Goal: Task Accomplishment & Management: Complete application form

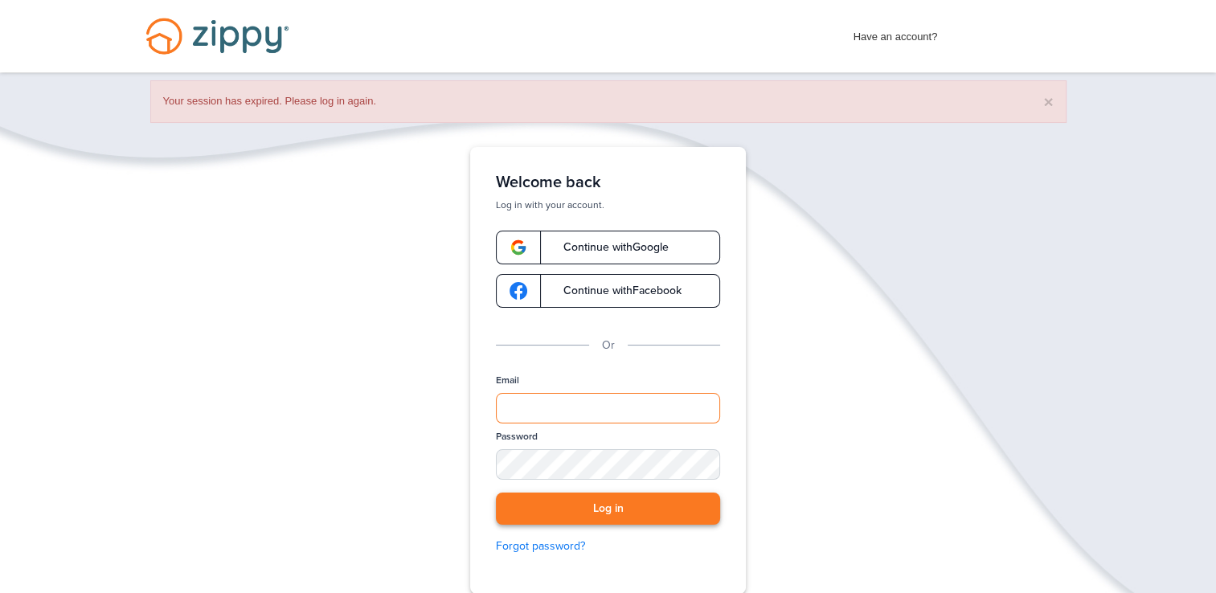
type input "**********"
click at [612, 500] on button "Log in" at bounding box center [608, 509] width 224 height 33
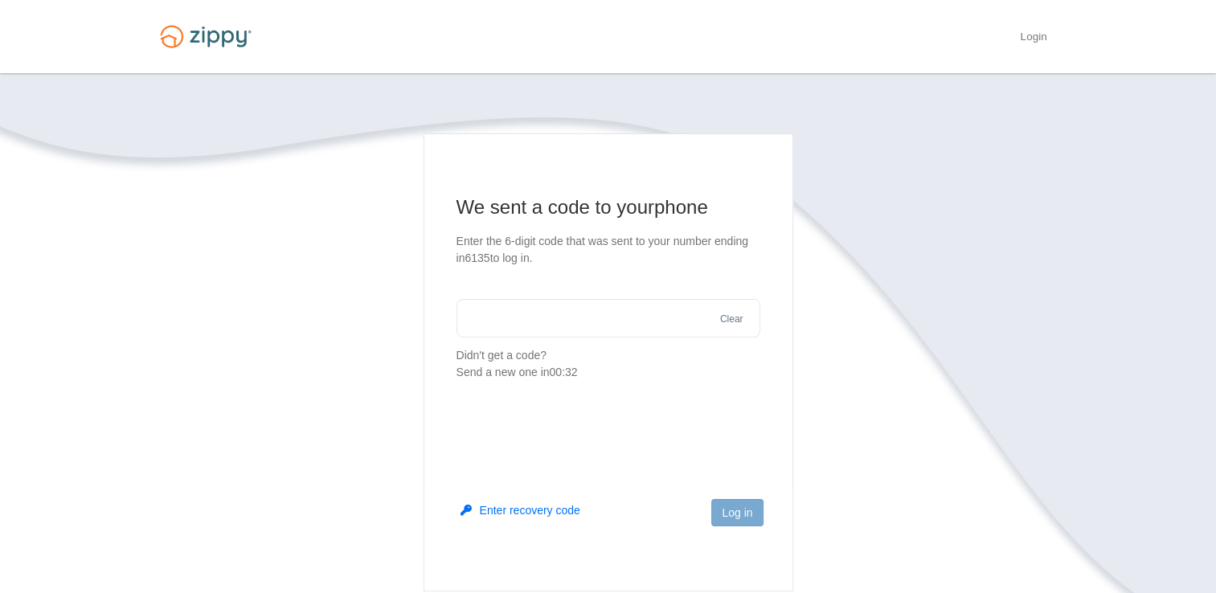
click at [517, 320] on input "text" at bounding box center [608, 318] width 304 height 39
type input "******"
click at [744, 509] on button "Log in" at bounding box center [736, 512] width 51 height 27
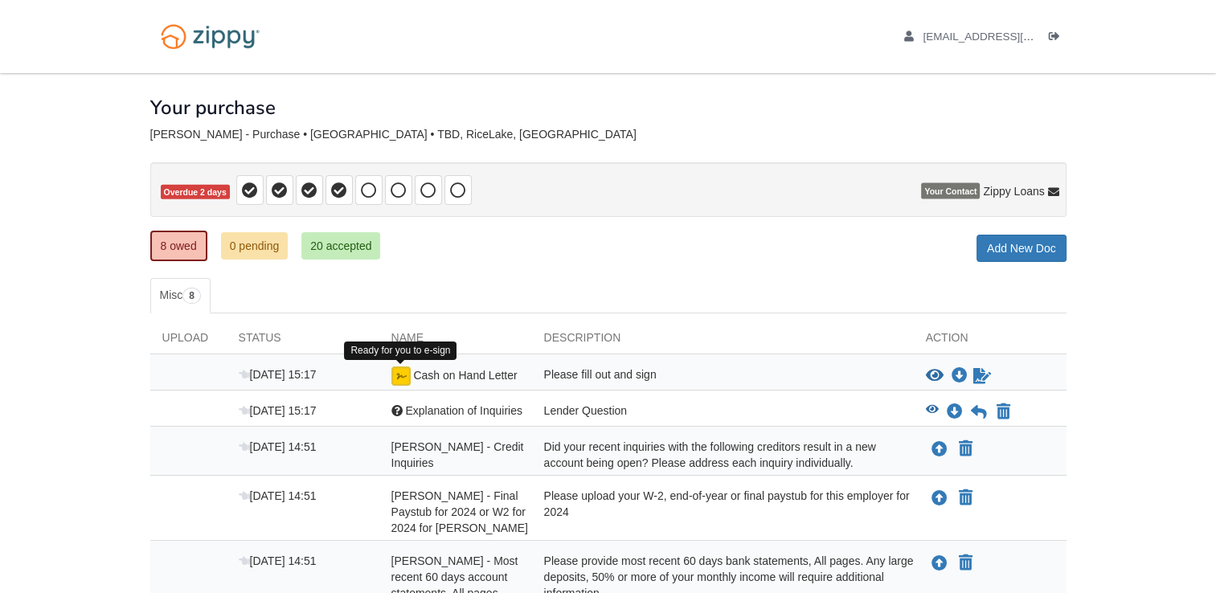
click at [408, 374] on img at bounding box center [400, 375] width 19 height 19
click at [397, 373] on img at bounding box center [400, 375] width 19 height 19
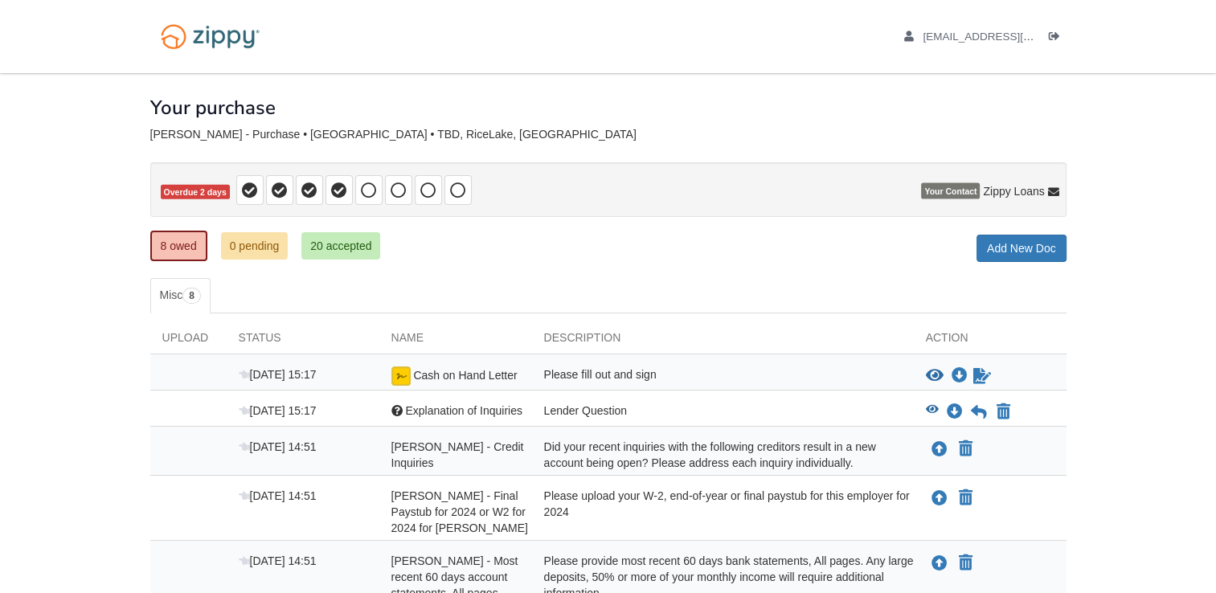
click at [398, 374] on img at bounding box center [400, 375] width 19 height 19
click at [367, 192] on icon at bounding box center [369, 190] width 16 height 16
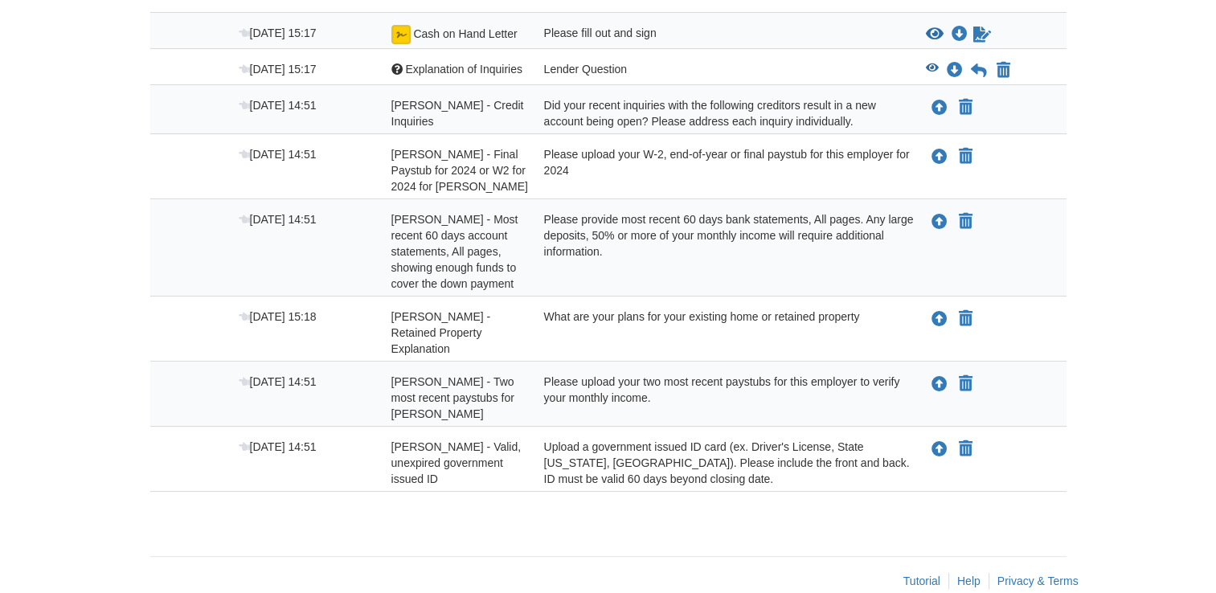
scroll to position [348, 0]
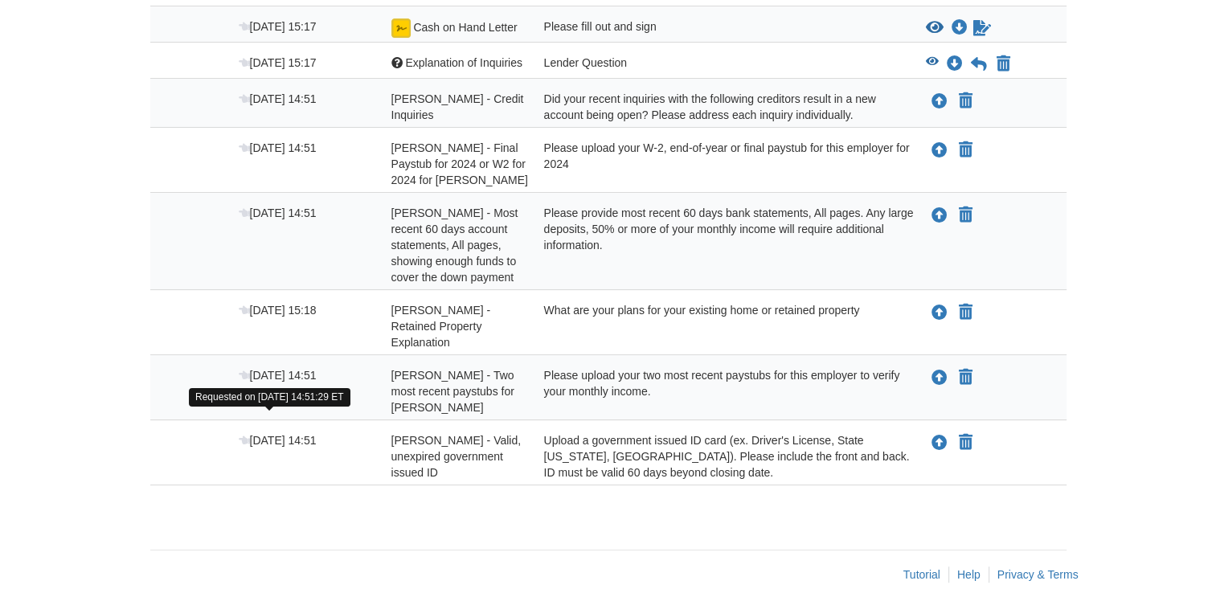
click at [243, 436] on icon at bounding box center [244, 441] width 11 height 11
click at [444, 434] on span "[PERSON_NAME] - Valid, unexpired government issued ID" at bounding box center [456, 456] width 130 height 45
click at [643, 439] on div "Upload a government issued ID card (ex. Driver's License, State [US_STATE], [GE…" at bounding box center [723, 456] width 382 height 48
drag, startPoint x: 643, startPoint y: 439, endPoint x: 845, endPoint y: 250, distance: 276.9
click at [845, 250] on div "Sep 26 15:17 Cash on Hand Letter Please fill out and sign View blank/sample doc…" at bounding box center [608, 245] width 916 height 479
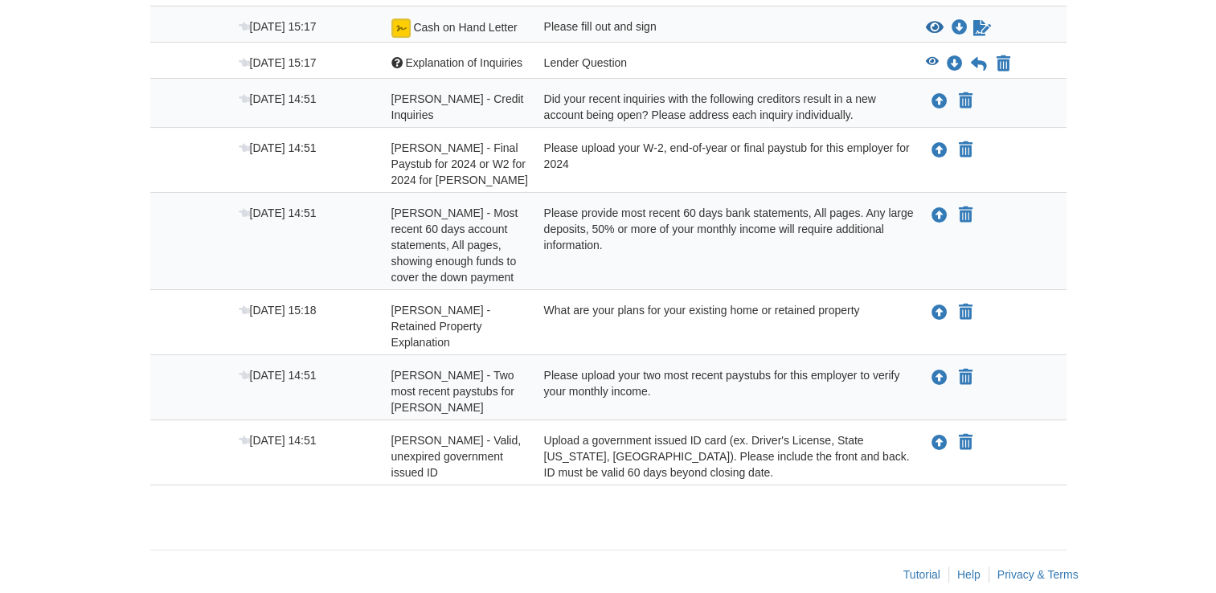
click at [504, 495] on div "× × × Pending Add Document Notice document will be included in the email sent t…" at bounding box center [608, 129] width 916 height 808
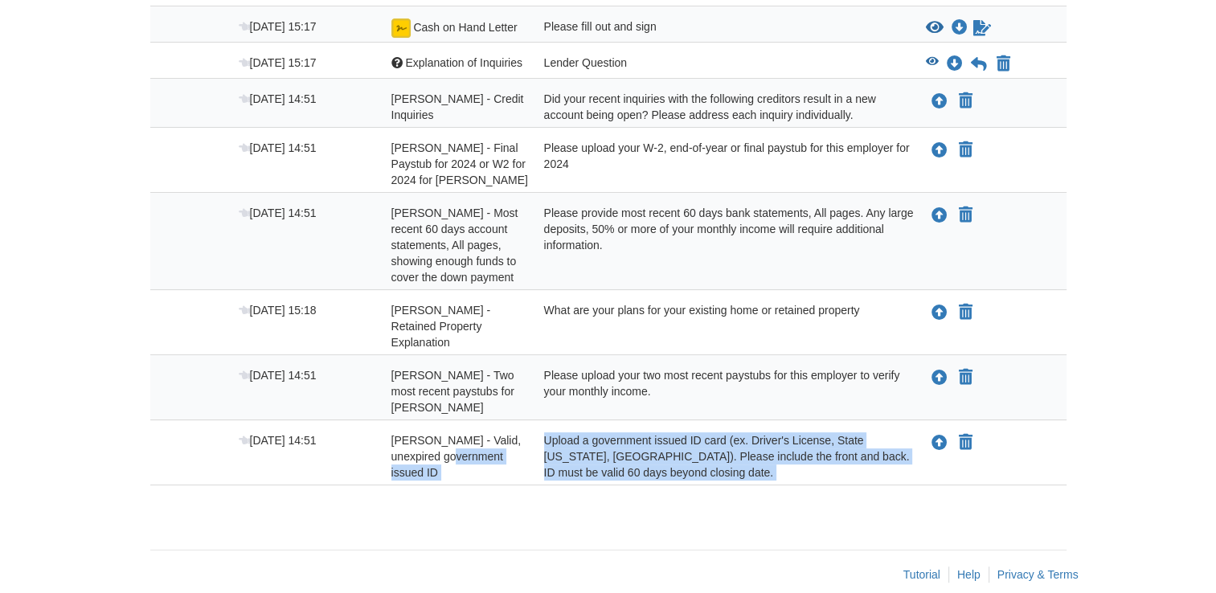
drag, startPoint x: 504, startPoint y: 495, endPoint x: 453, endPoint y: 439, distance: 75.7
click at [453, 439] on div "× × × Pending Add Document Notice document will be included in the email sent t…" at bounding box center [608, 129] width 916 height 808
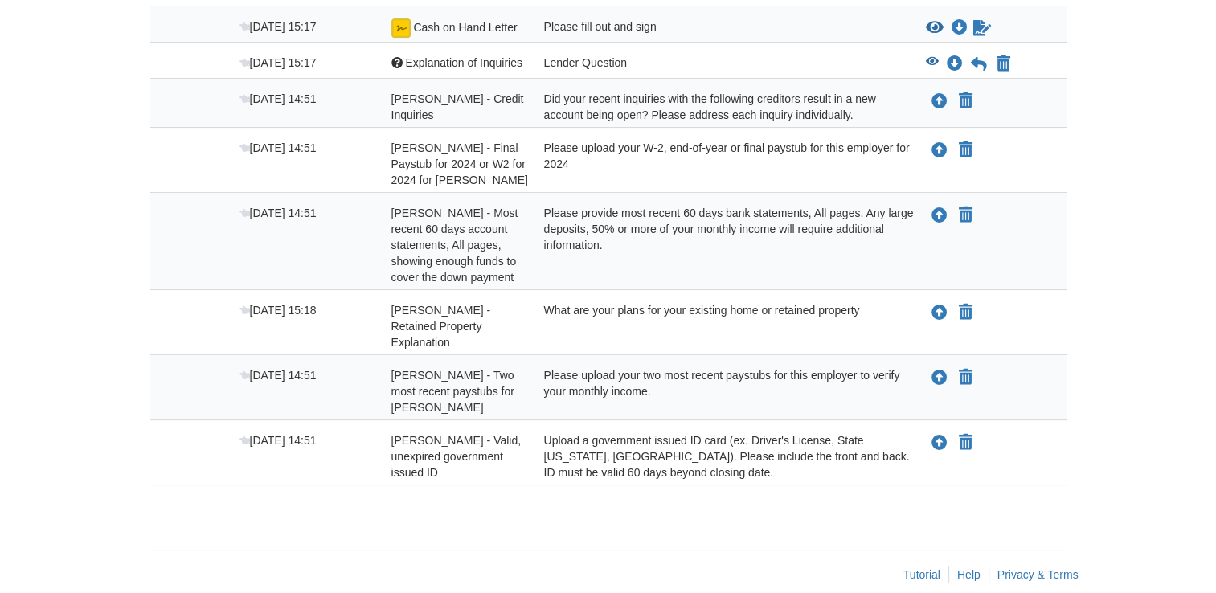
drag, startPoint x: 453, startPoint y: 439, endPoint x: 434, endPoint y: 432, distance: 20.6
click at [434, 434] on span "[PERSON_NAME] - Valid, unexpired government issued ID" at bounding box center [456, 456] width 130 height 45
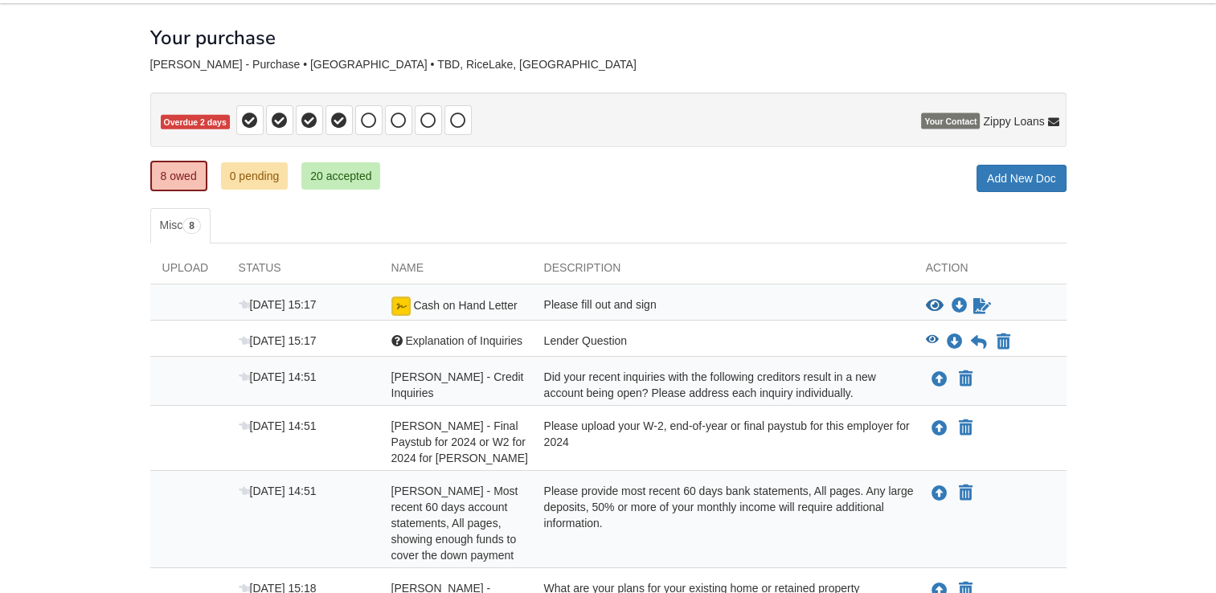
scroll to position [0, 0]
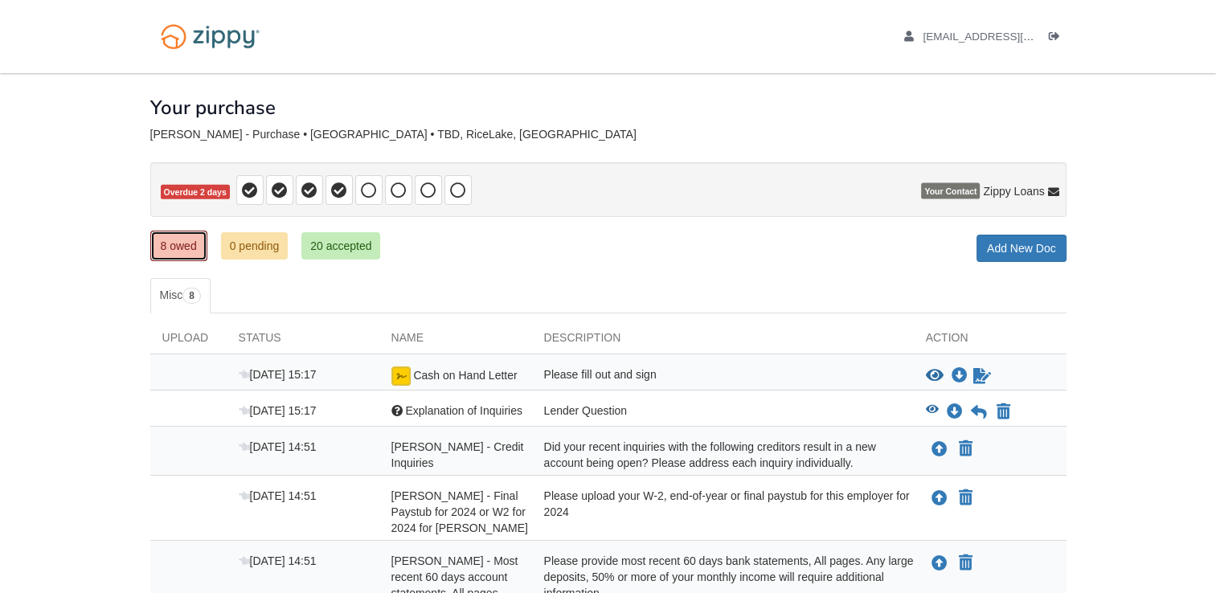
click at [177, 239] on link "8 owed" at bounding box center [178, 246] width 57 height 31
drag, startPoint x: 0, startPoint y: 0, endPoint x: 180, endPoint y: 241, distance: 300.9
click at [180, 241] on link "8 owed" at bounding box center [178, 246] width 57 height 31
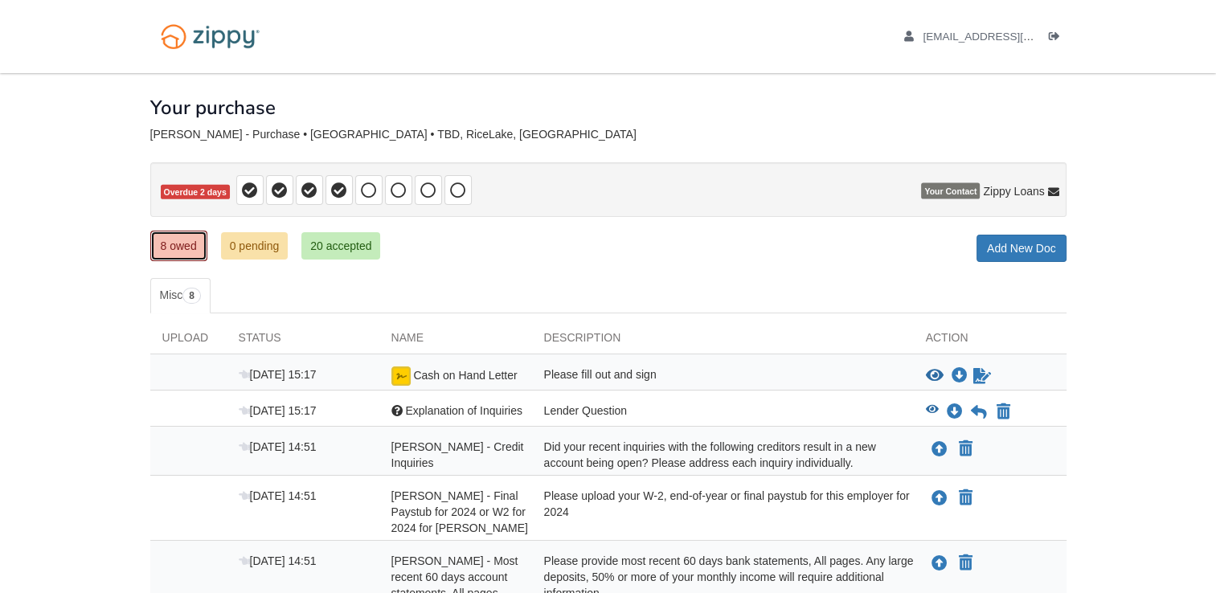
click at [180, 241] on link "8 owed" at bounding box center [178, 246] width 57 height 31
click at [244, 373] on icon at bounding box center [244, 375] width 11 height 11
click at [980, 373] on icon "Sign Form" at bounding box center [982, 376] width 18 height 16
click at [975, 407] on icon at bounding box center [979, 412] width 16 height 16
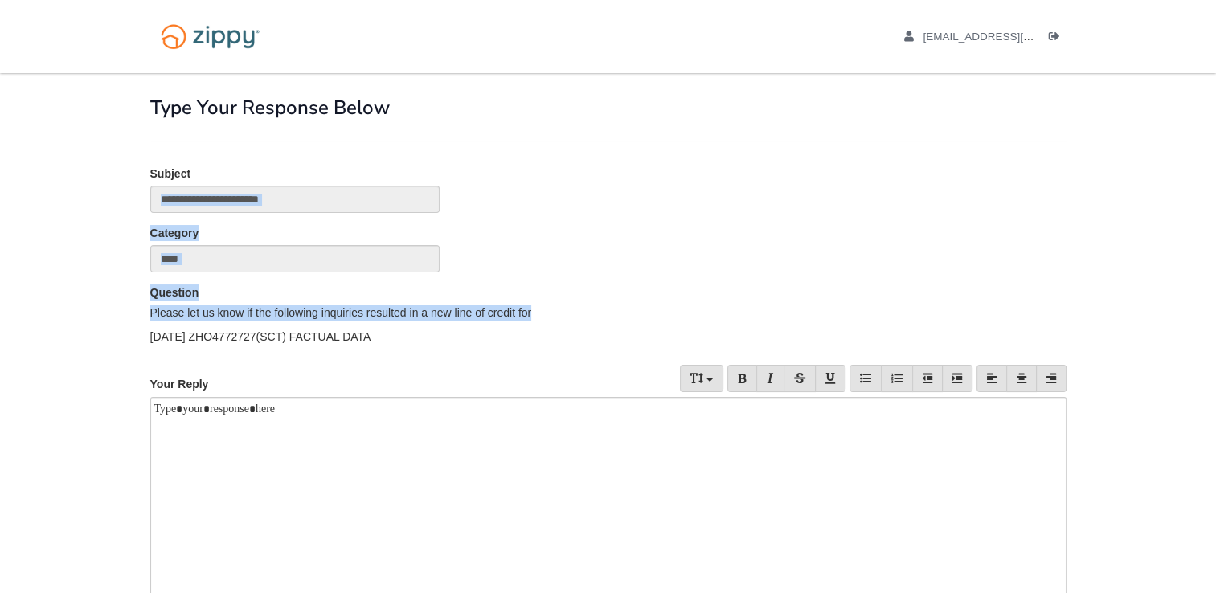
drag, startPoint x: 151, startPoint y: 346, endPoint x: 569, endPoint y: 212, distance: 438.6
click at [569, 212] on form "**********" at bounding box center [608, 408] width 916 height 484
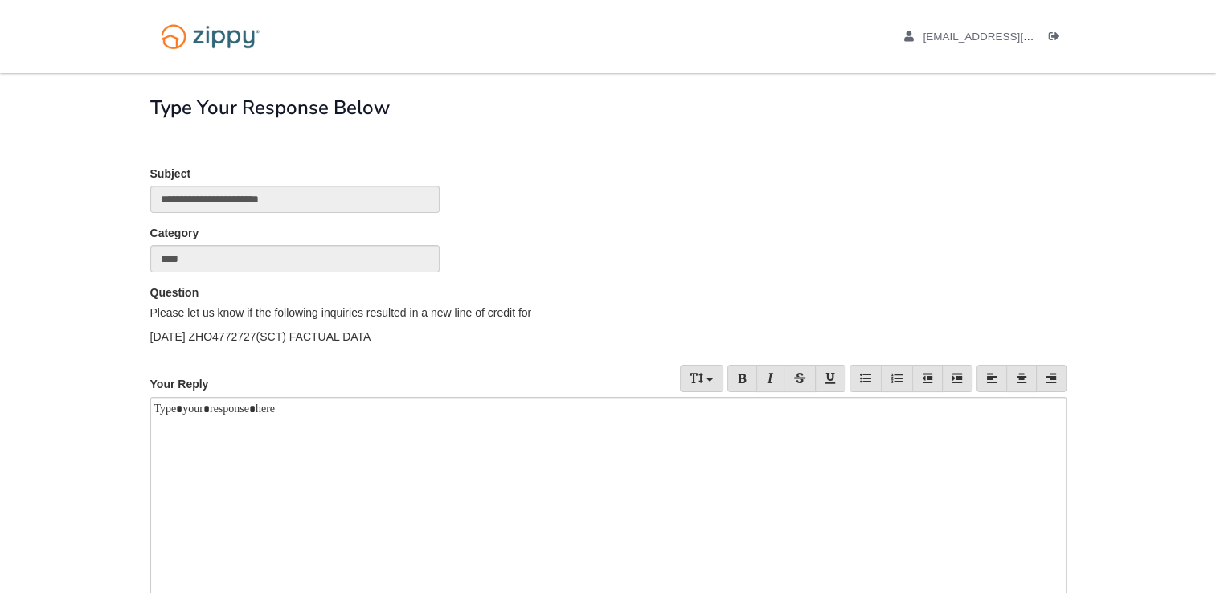
click at [569, 212] on div "**********" at bounding box center [608, 195] width 940 height 59
click at [250, 391] on div "Your Reply" at bounding box center [294, 380] width 313 height 31
click at [174, 415] on div at bounding box center [608, 501] width 916 height 209
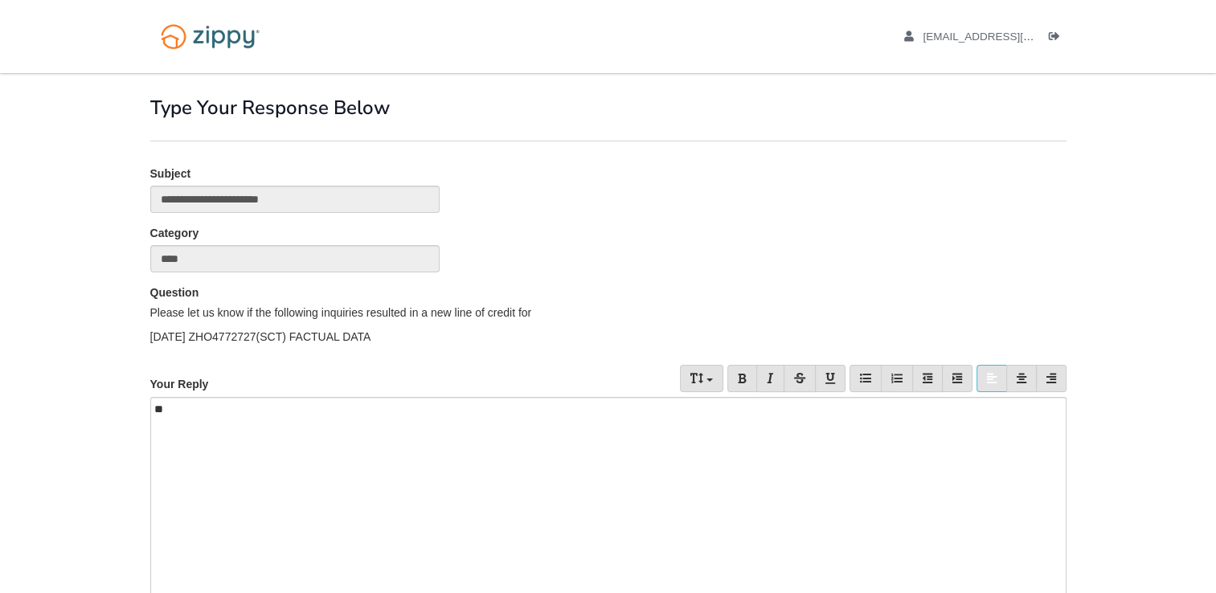
drag, startPoint x: 1206, startPoint y: 555, endPoint x: 1221, endPoint y: 583, distance: 32.0
click at [1215, 583] on html "[EMAIL_ADDRESS][DOMAIN_NAME] Logout" at bounding box center [608, 373] width 1216 height 747
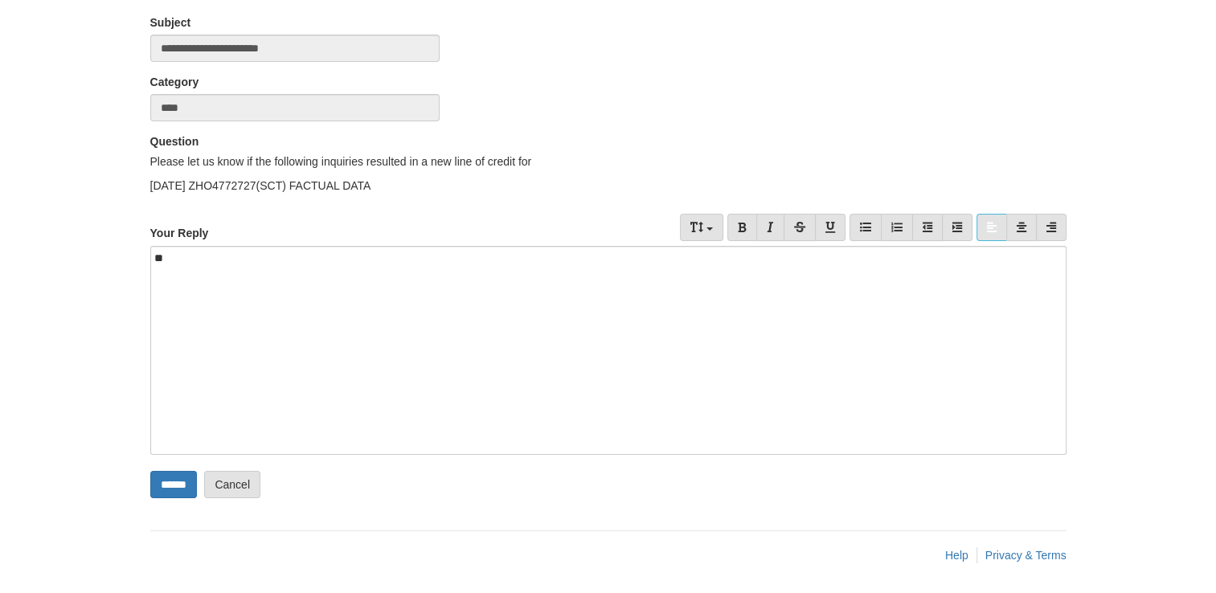
scroll to position [152, 0]
click at [183, 482] on input "******" at bounding box center [173, 483] width 47 height 27
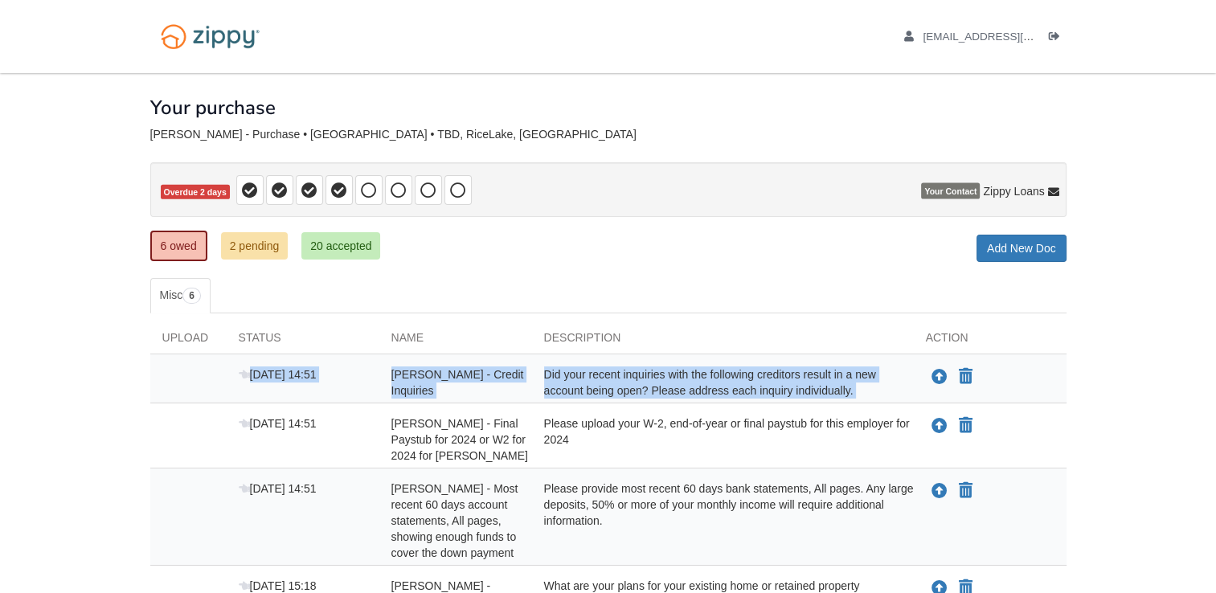
drag, startPoint x: 899, startPoint y: 354, endPoint x: 622, endPoint y: 403, distance: 281.5
click at [622, 403] on div "Sep 26 14:51 Timothy Tripp - Credit Inquiries Did your recent inquiries with th…" at bounding box center [608, 557] width 916 height 407
click at [939, 374] on icon "Upload Timothy Tripp - Credit Inquiries" at bounding box center [939, 378] width 16 height 16
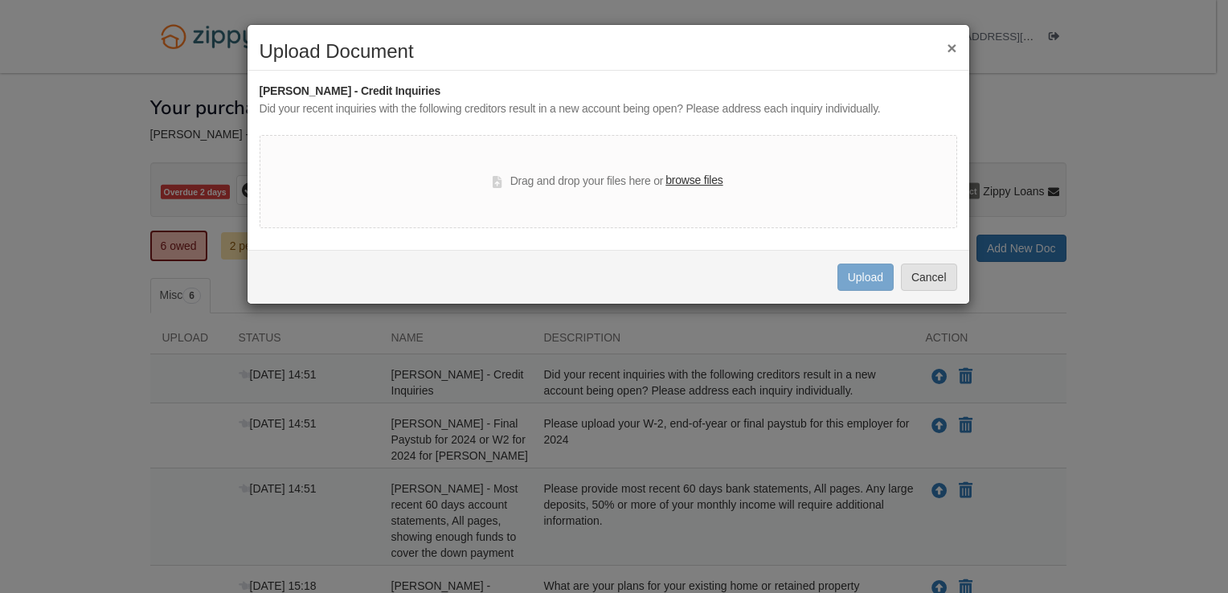
click at [694, 180] on label "browse files" at bounding box center [693, 181] width 57 height 18
click at [0, 0] on input "browse files" at bounding box center [0, 0] width 0 height 0
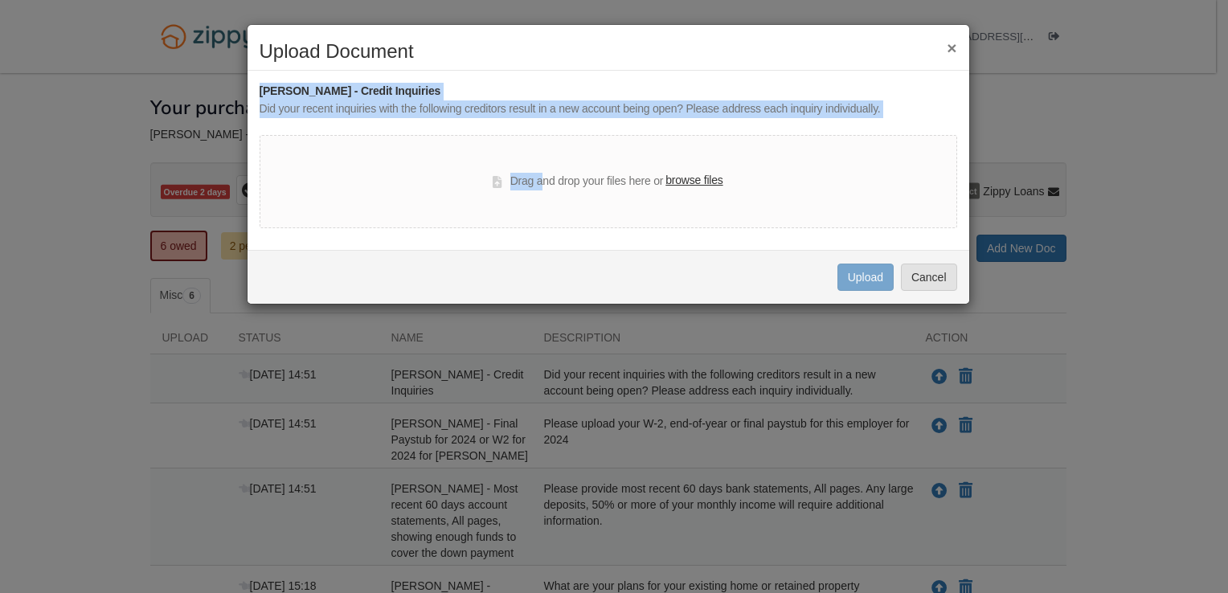
drag, startPoint x: 859, startPoint y: 35, endPoint x: 540, endPoint y: 193, distance: 355.8
click at [540, 193] on div "× Upload Document Timothy Tripp - Credit Inquiries Did your recent inquiries wi…" at bounding box center [608, 164] width 723 height 280
click at [540, 193] on div "Drag and drop your files here or browse files" at bounding box center [608, 181] width 697 height 93
click at [952, 47] on button "×" at bounding box center [952, 47] width 10 height 17
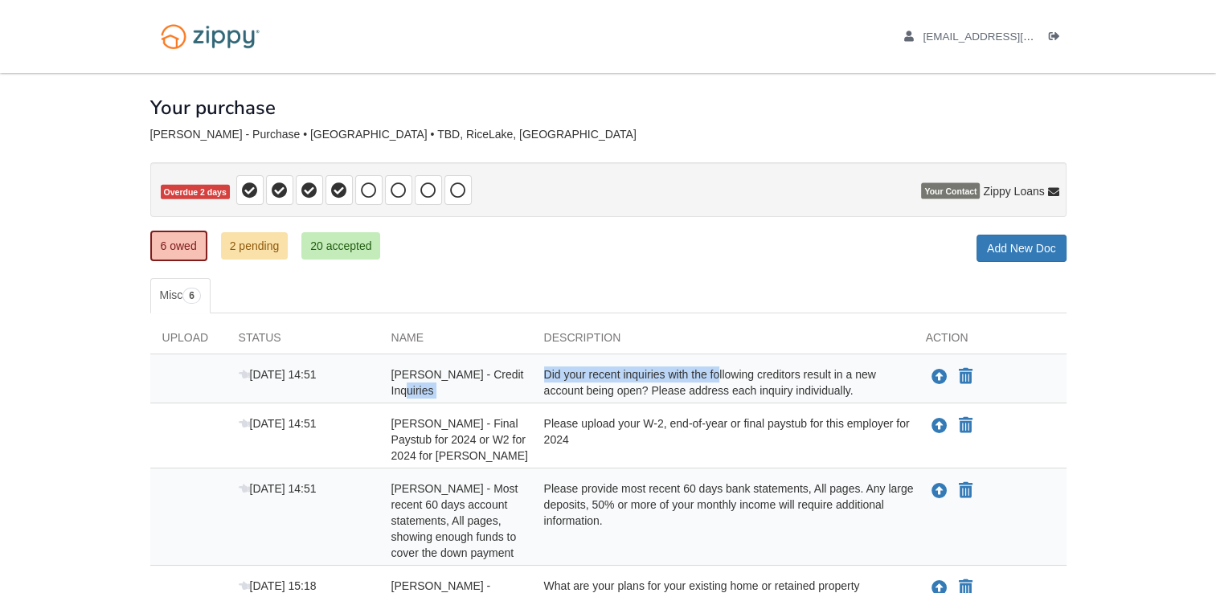
drag, startPoint x: 686, startPoint y: 375, endPoint x: 408, endPoint y: 388, distance: 278.3
click at [408, 388] on div "Sep 26 14:51 Timothy Tripp - Credit Inquiries Did your recent inquiries with th…" at bounding box center [608, 382] width 916 height 32
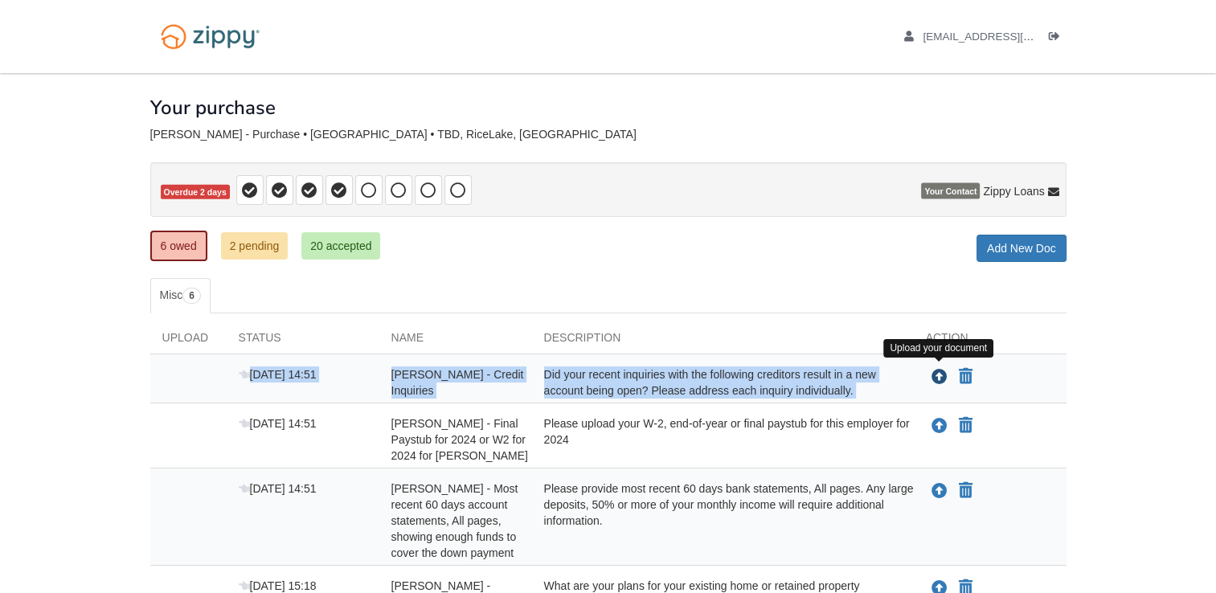
drag, startPoint x: 774, startPoint y: 363, endPoint x: 939, endPoint y: 372, distance: 165.8
click at [939, 372] on div "Sep 26 14:51 Timothy Tripp - Credit Inquiries Did your recent inquiries with th…" at bounding box center [608, 382] width 916 height 32
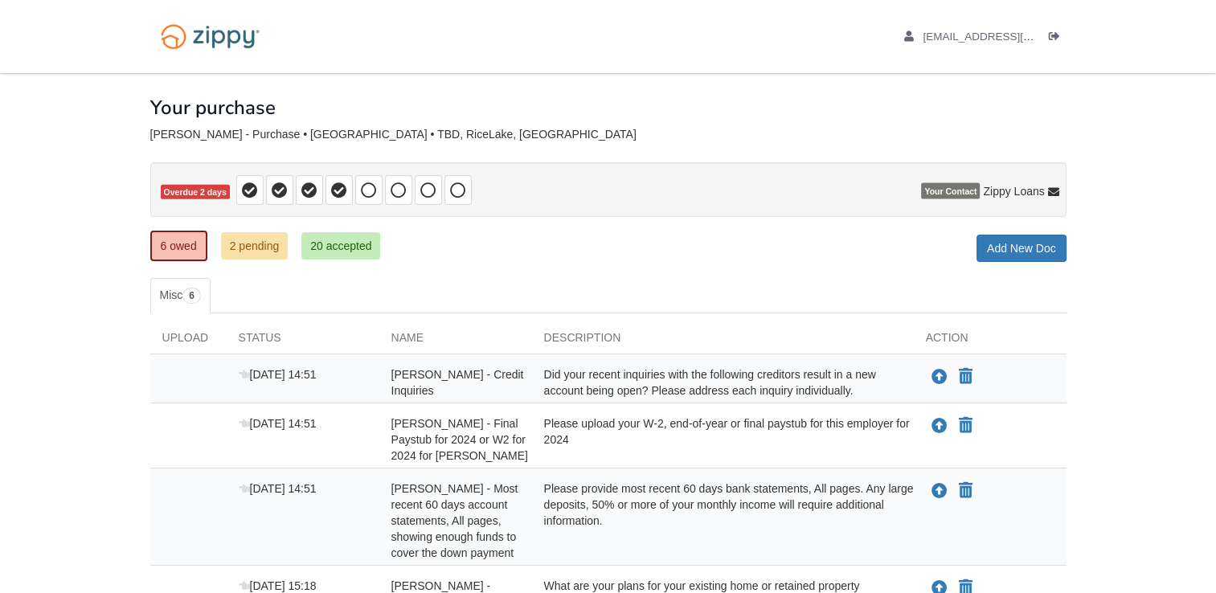
click at [685, 449] on div "Please upload your W-2, end-of-year or final paystub for this employer for 2024" at bounding box center [723, 439] width 382 height 48
drag, startPoint x: 491, startPoint y: 445, endPoint x: 729, endPoint y: 564, distance: 265.9
click at [729, 564] on div "Sep 26 14:51 Timothy Tripp - Credit Inquiries Did your recent inquiries with th…" at bounding box center [608, 557] width 916 height 407
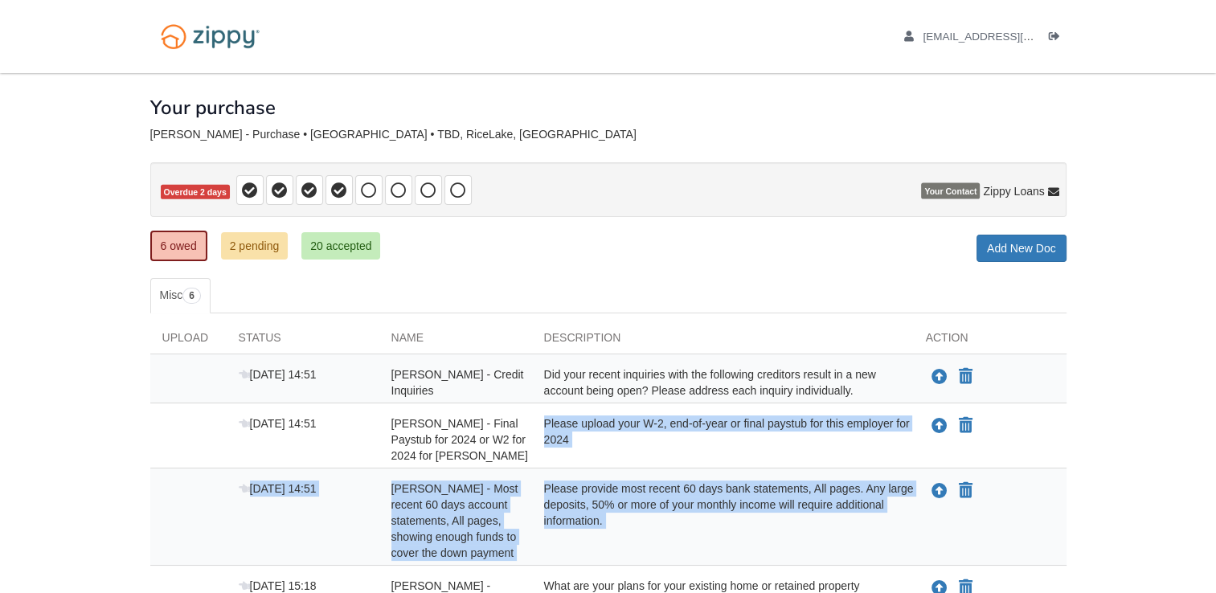
click at [227, 534] on div "[DATE] 14:51" at bounding box center [303, 521] width 153 height 80
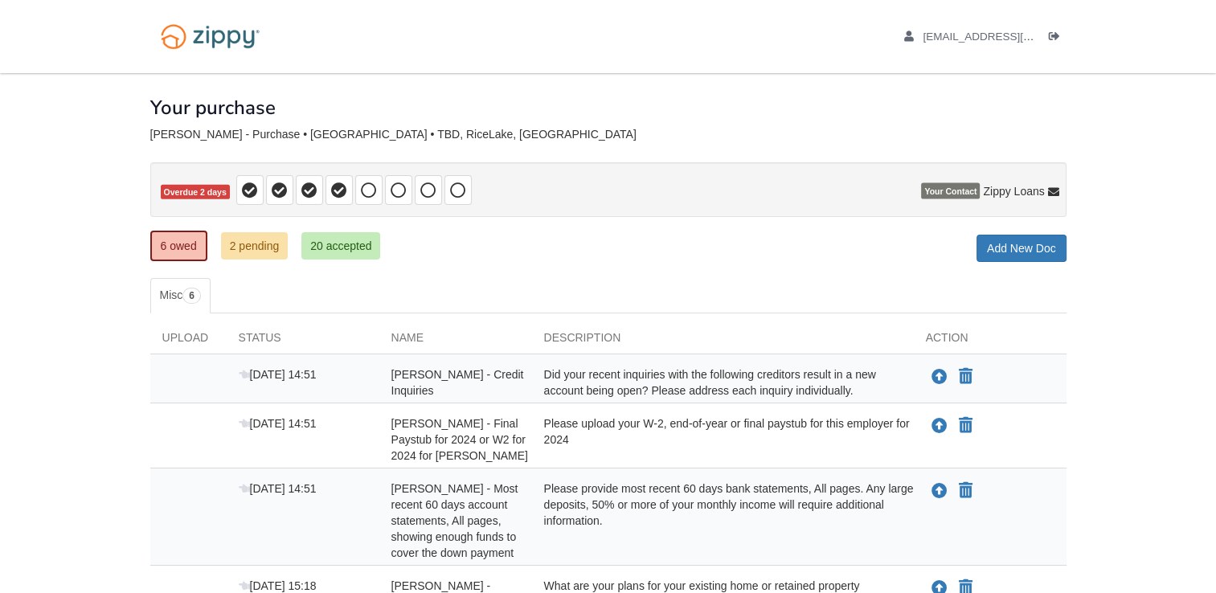
click at [782, 153] on div at bounding box center [608, 151] width 916 height 21
drag, startPoint x: 811, startPoint y: 432, endPoint x: 763, endPoint y: 449, distance: 50.3
click at [763, 449] on div "Please upload your W-2, end-of-year or final paystub for this employer for 2024" at bounding box center [723, 439] width 382 height 48
click at [940, 421] on icon "Upload Timothy Tripp - Final Paystub for 2024 or W2 for 2024 for EH Reid" at bounding box center [939, 427] width 16 height 16
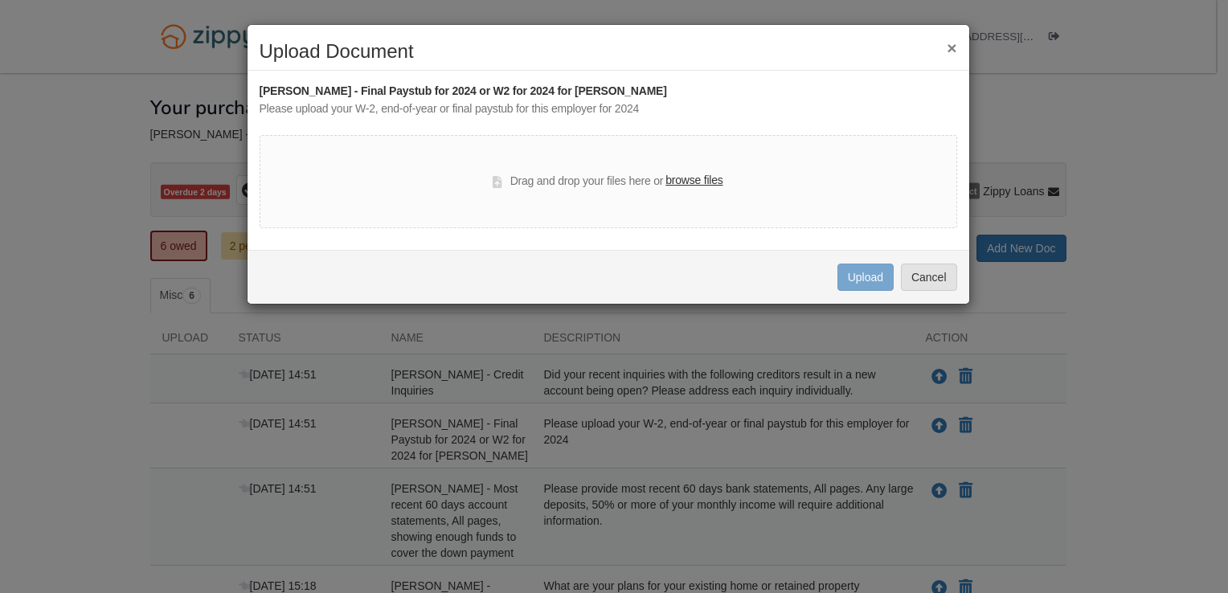
click at [695, 177] on label "browse files" at bounding box center [693, 181] width 57 height 18
click at [0, 0] on input "browse files" at bounding box center [0, 0] width 0 height 0
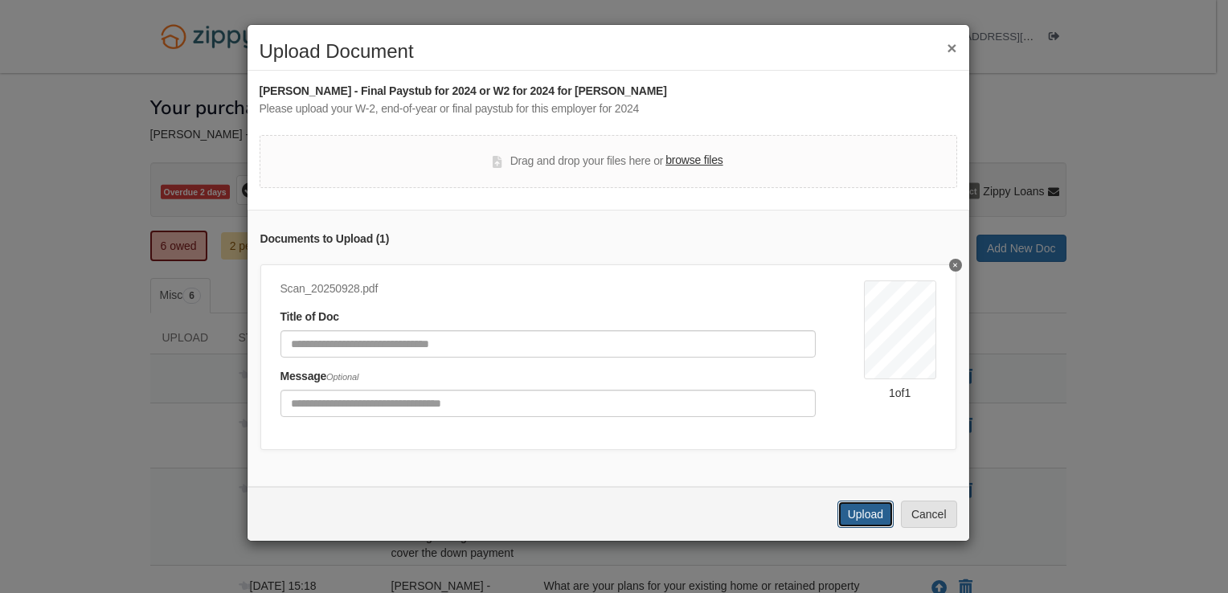
click at [867, 524] on button "Upload" at bounding box center [865, 514] width 56 height 27
click at [174, 335] on div "× Upload Document [PERSON_NAME] - Final Paystub for 2024 or W2 for 2024 for [PE…" at bounding box center [614, 296] width 1228 height 593
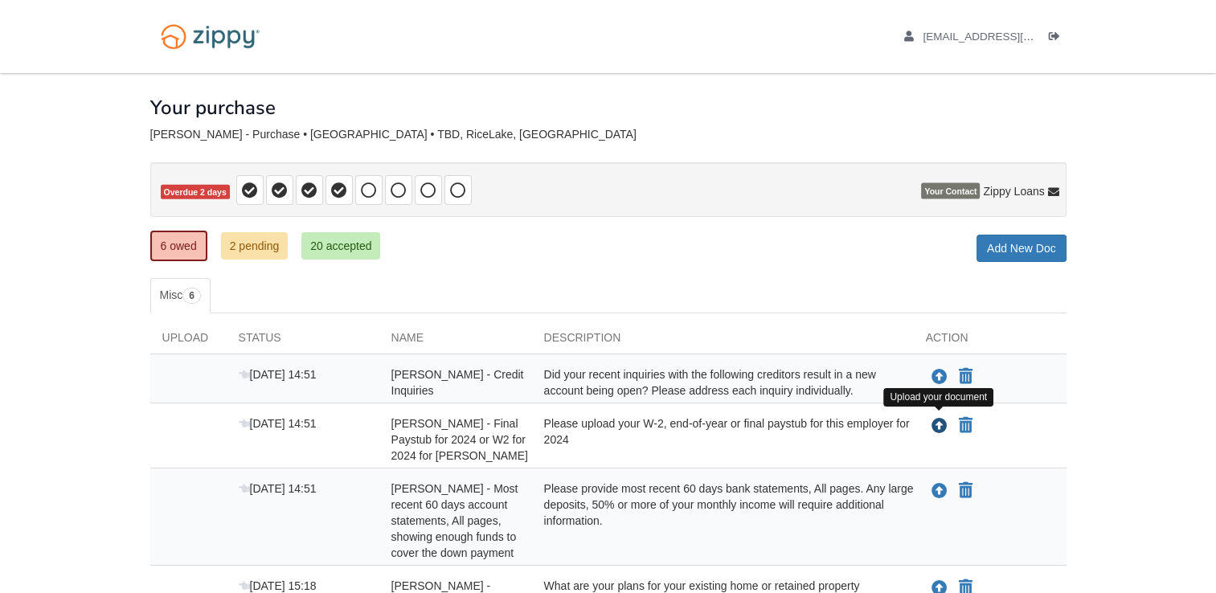
click at [939, 421] on icon "Upload Timothy Tripp - Final Paystub for 2024 or W2 for 2024 for EH Reid" at bounding box center [939, 427] width 16 height 16
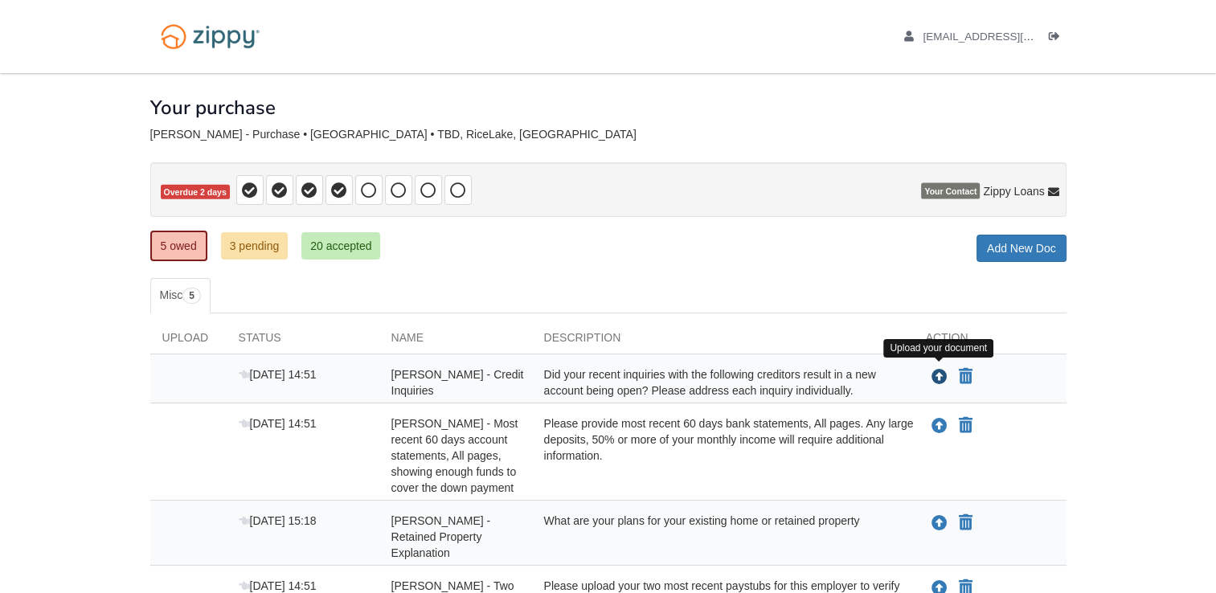
click at [940, 370] on icon "Upload Timothy Tripp - Credit Inquiries" at bounding box center [939, 378] width 16 height 16
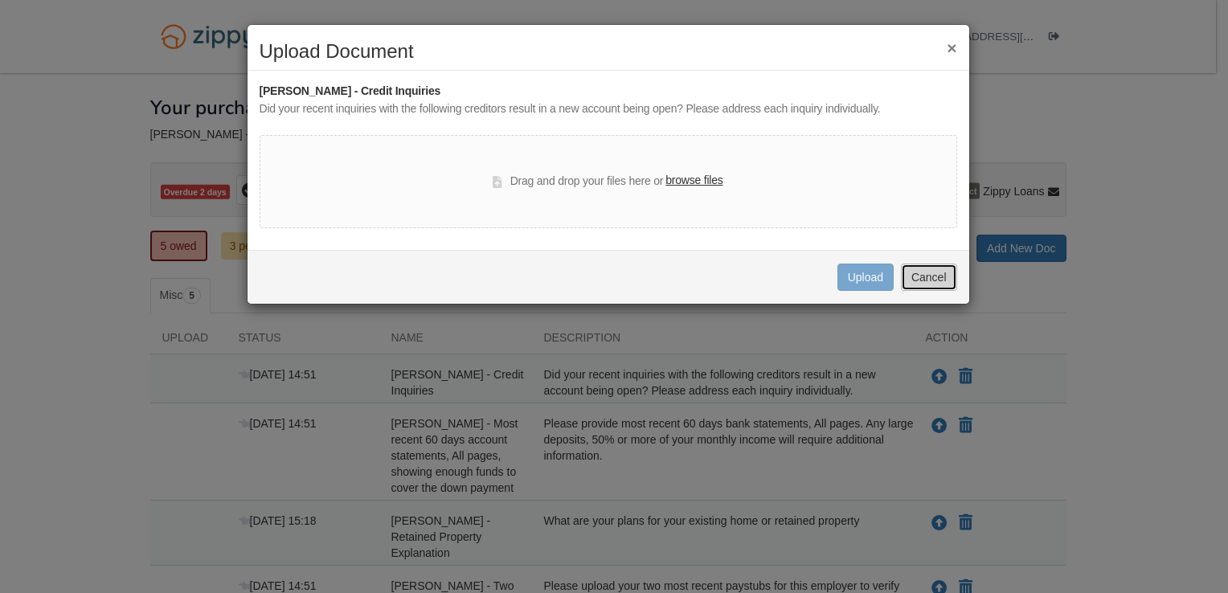
click at [938, 272] on button "Cancel" at bounding box center [929, 277] width 56 height 27
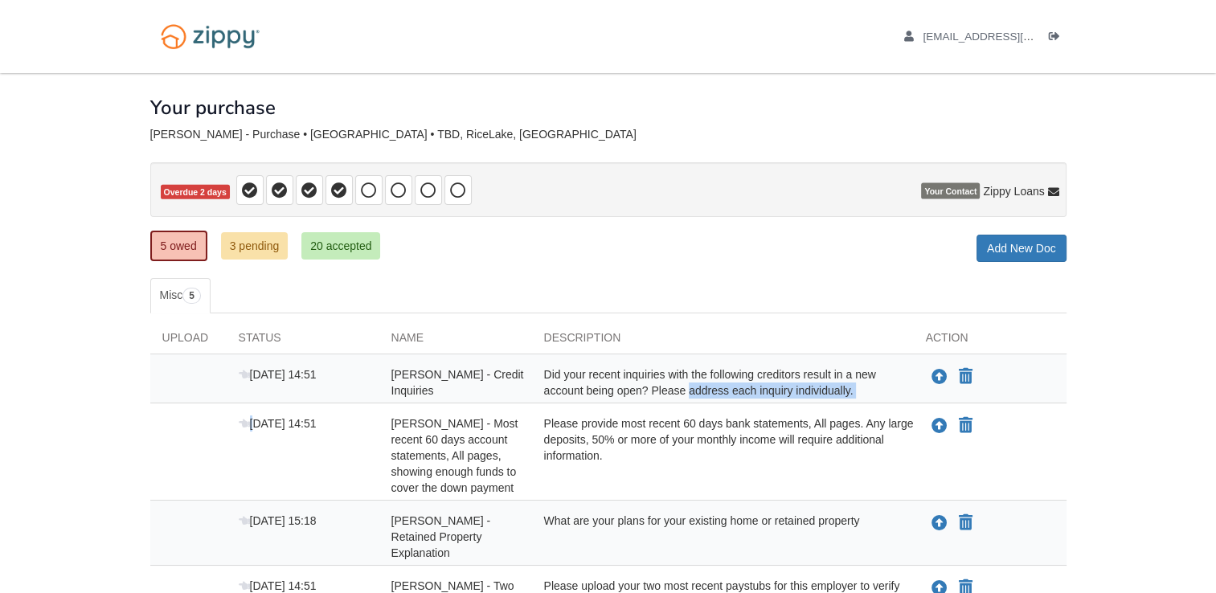
drag, startPoint x: 652, startPoint y: 385, endPoint x: 231, endPoint y: 495, distance: 434.4
click at [231, 495] on div "Sep 26 14:51 Timothy Tripp - Credit Inquiries Did your recent inquiries with th…" at bounding box center [608, 525] width 916 height 342
